Goal: Check status: Check status

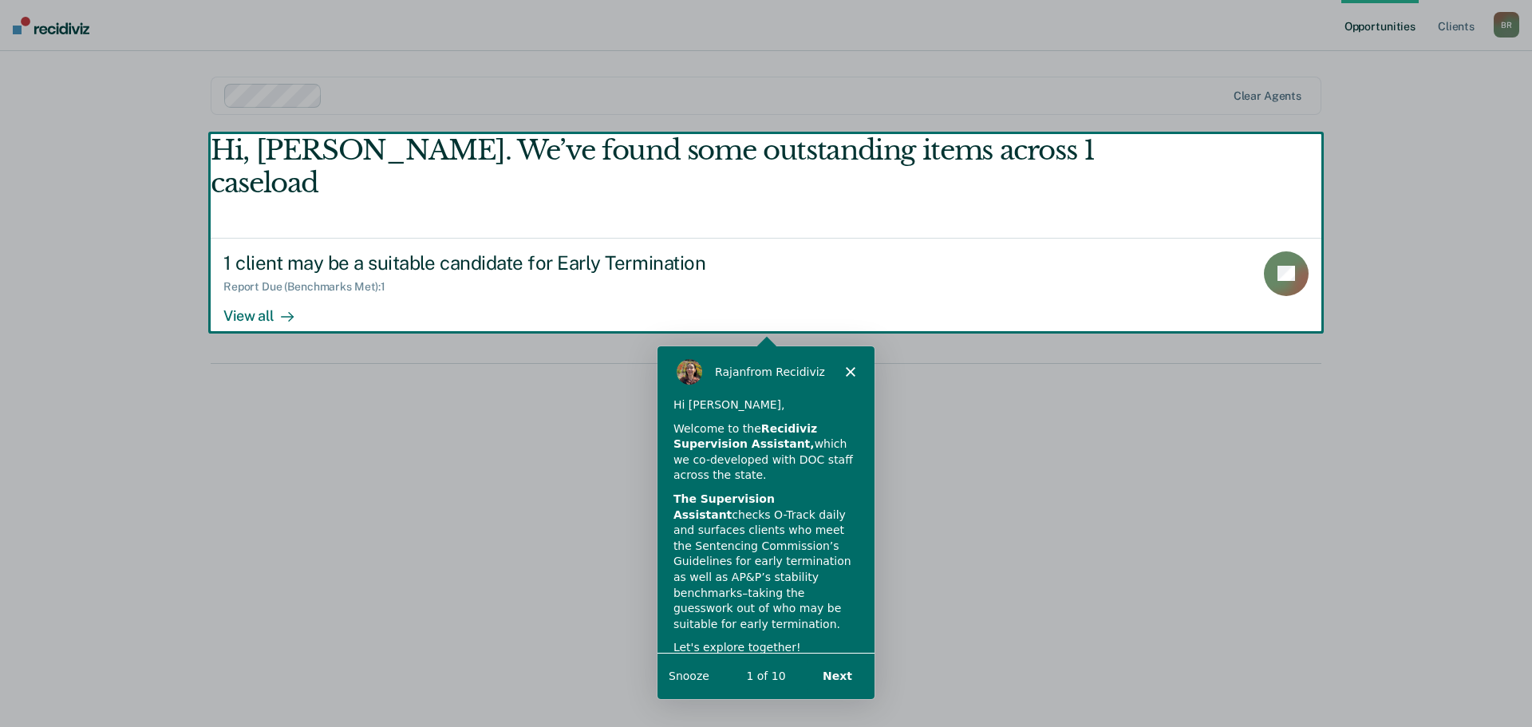
click at [262, 288] on div "Product tour overlay" at bounding box center [766, 363] width 1532 height 727
click at [851, 369] on polygon "Close" at bounding box center [850, 370] width 10 height 10
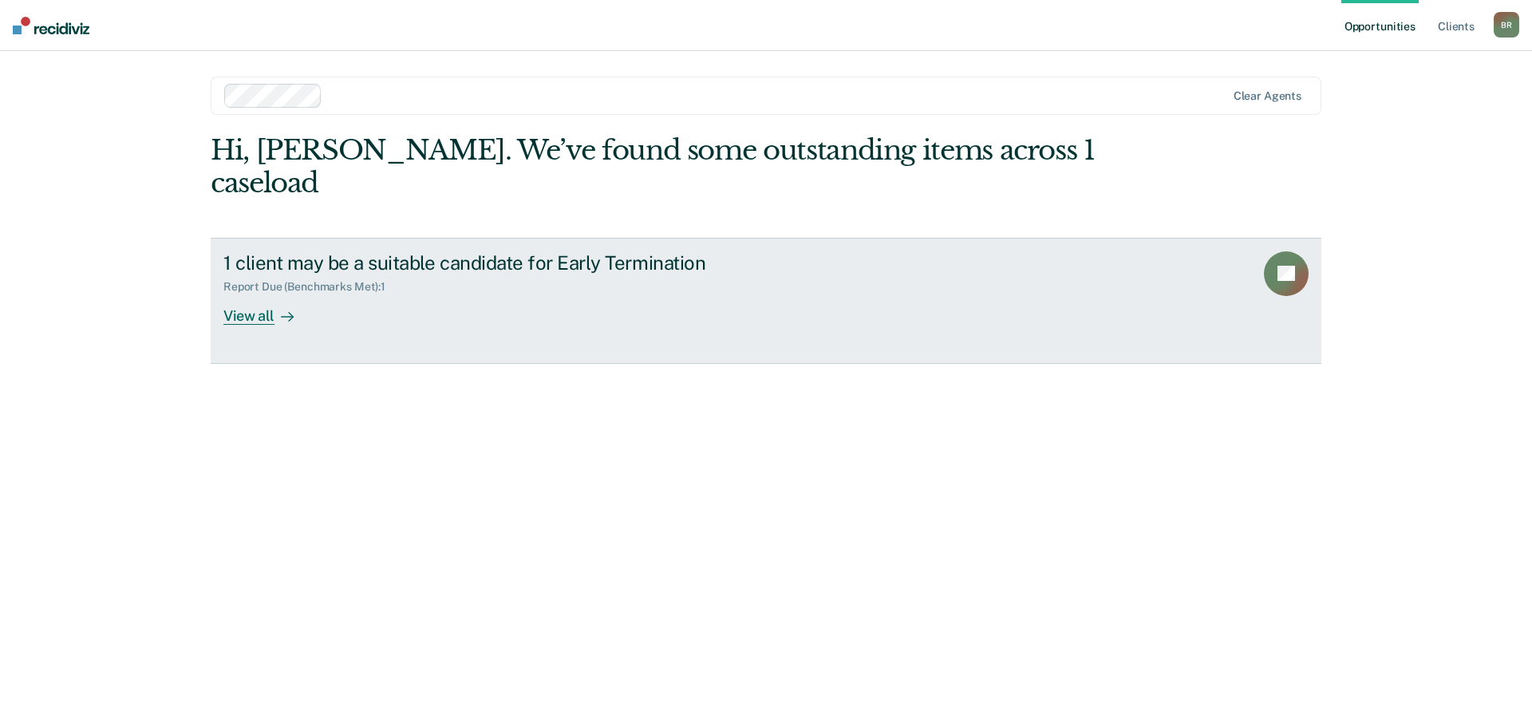
click at [495, 274] on div "Report Due (Benchmarks Met) : 1" at bounding box center [503, 284] width 560 height 20
